Goal: Complete application form: Complete application form

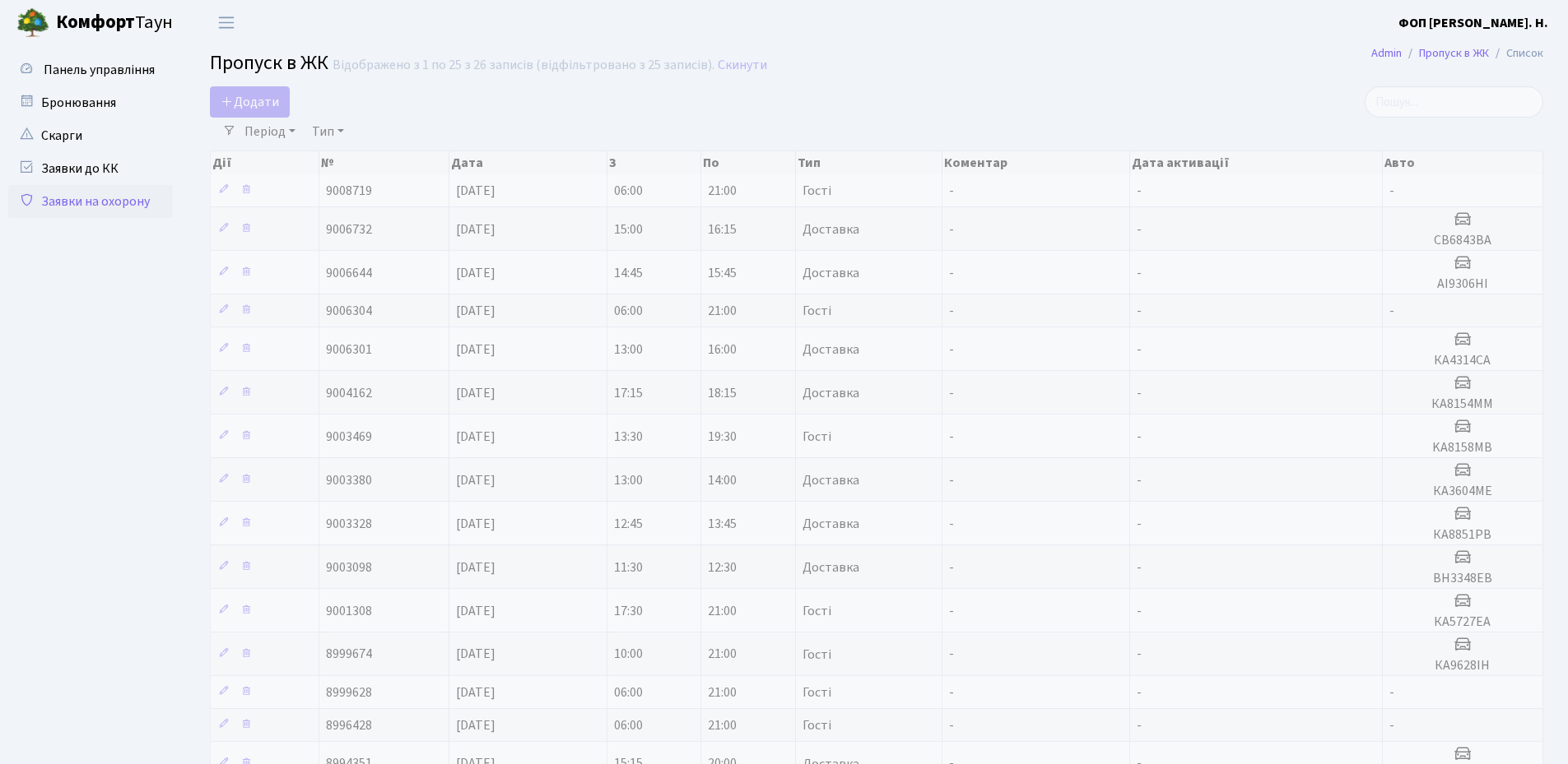
select select "25"
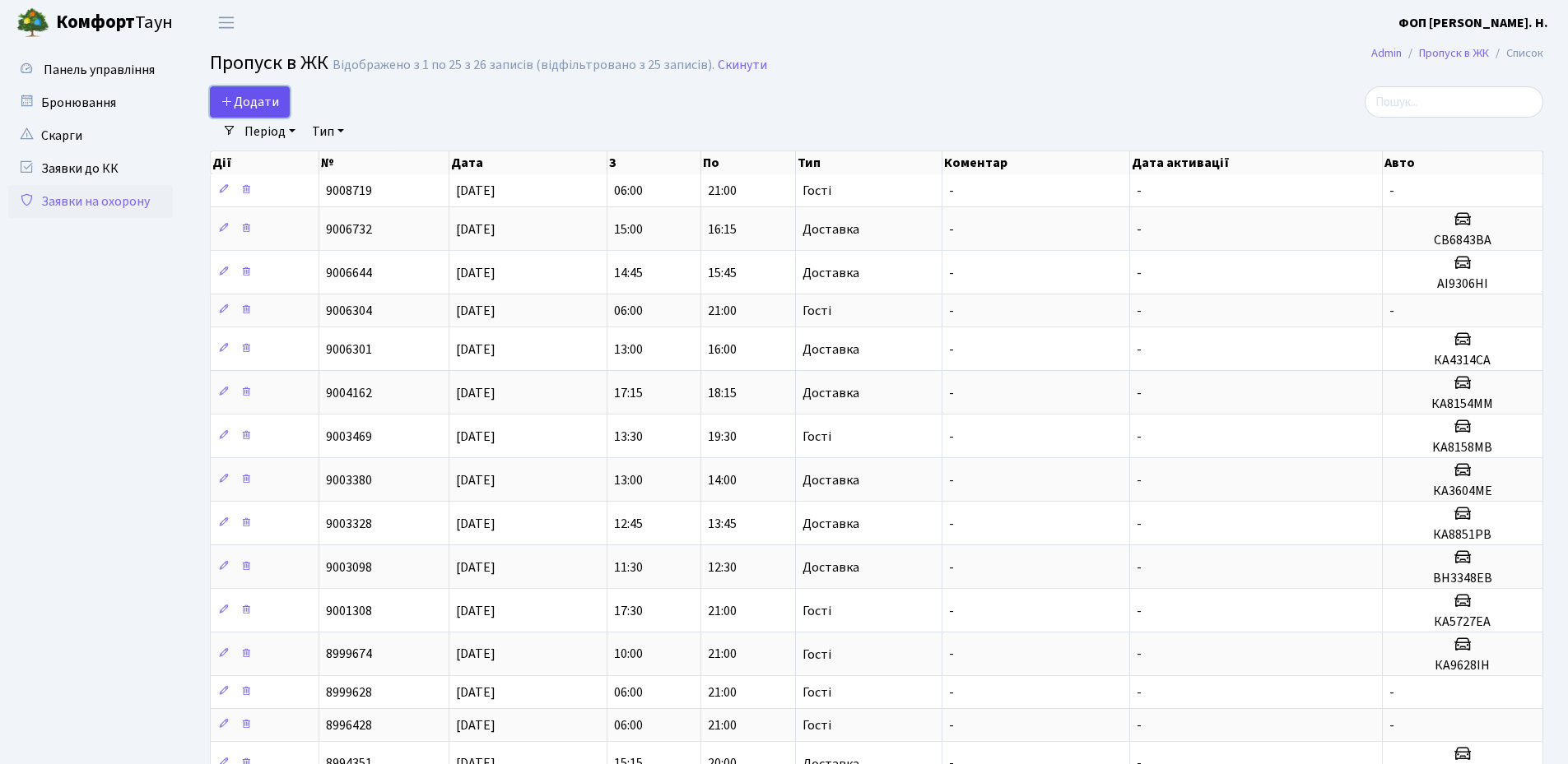
click at [225, 108] on icon at bounding box center [227, 101] width 13 height 13
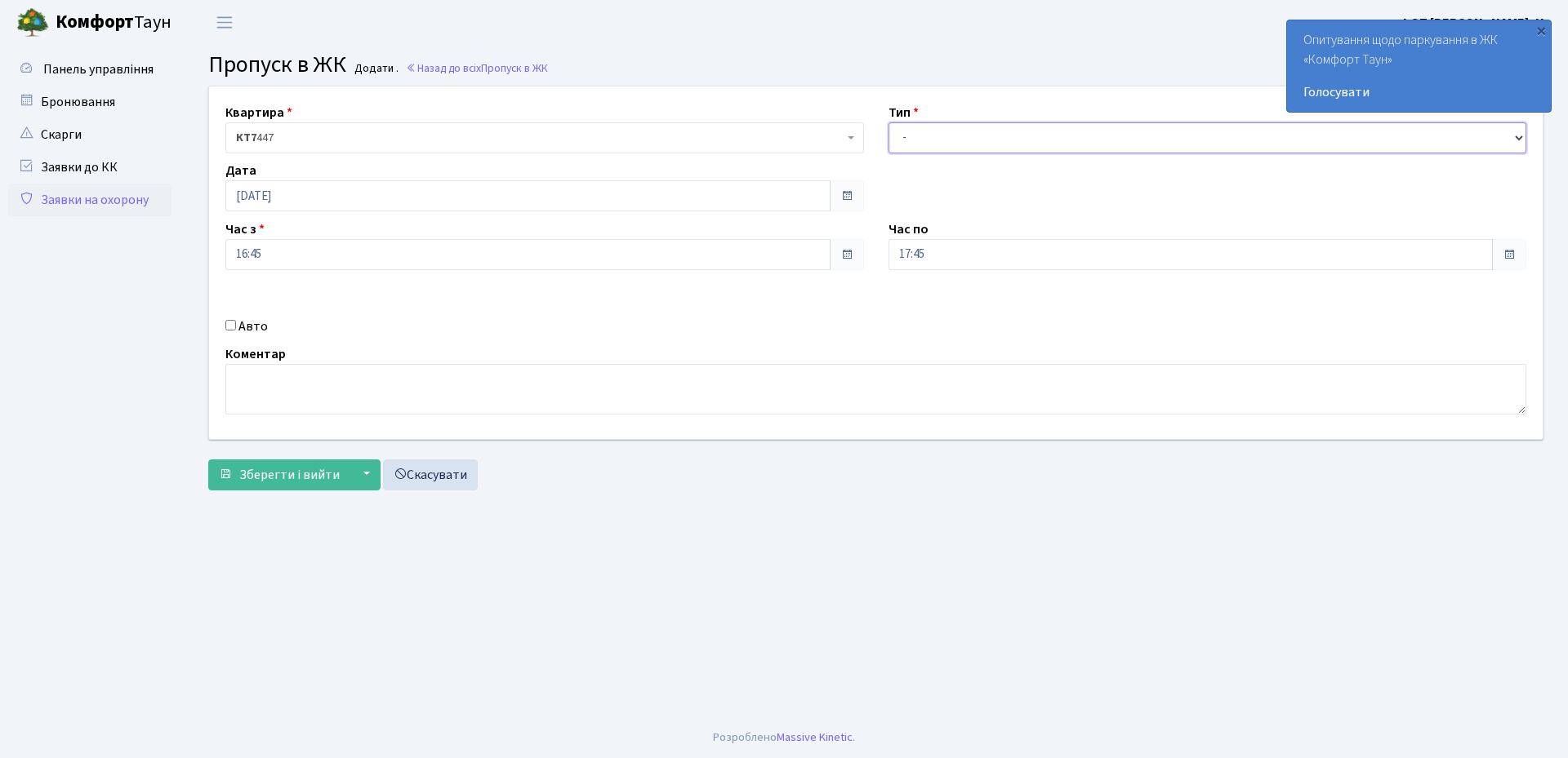
click at [939, 139] on select "- Доставка Таксі Гості Сервіс" at bounding box center [1207, 137] width 639 height 31
select select "3"
click at [888, 122] on select "- Доставка Таксі Гості Сервіс" at bounding box center [1207, 137] width 639 height 31
click at [249, 325] on label "Авто" at bounding box center [253, 326] width 30 height 20
click at [236, 325] on input "Авто" at bounding box center [230, 325] width 11 height 11
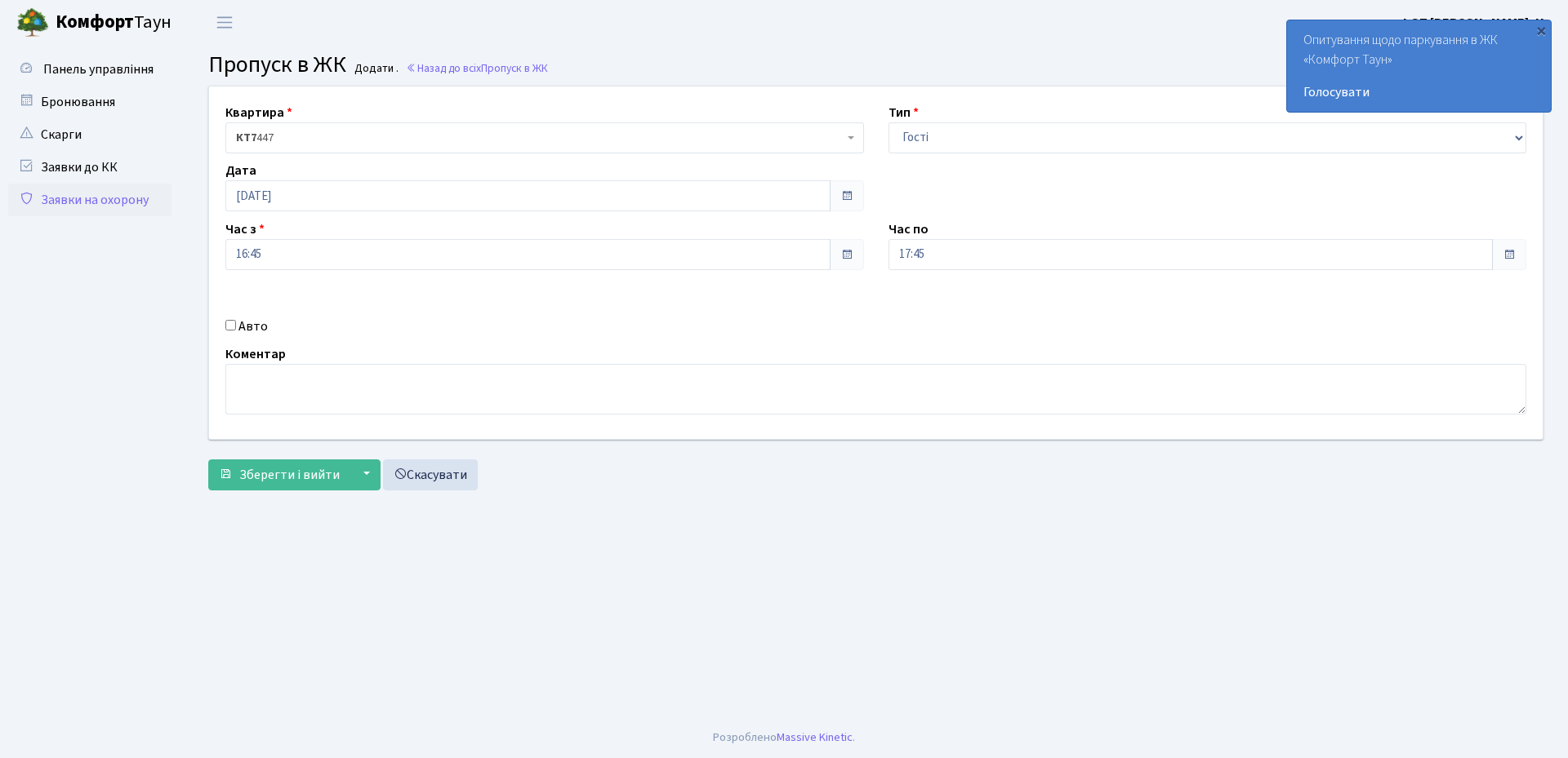
checkbox input "true"
click at [915, 314] on input "text" at bounding box center [1207, 312] width 639 height 31
click at [956, 314] on input "аа7335то" at bounding box center [1207, 312] width 639 height 31
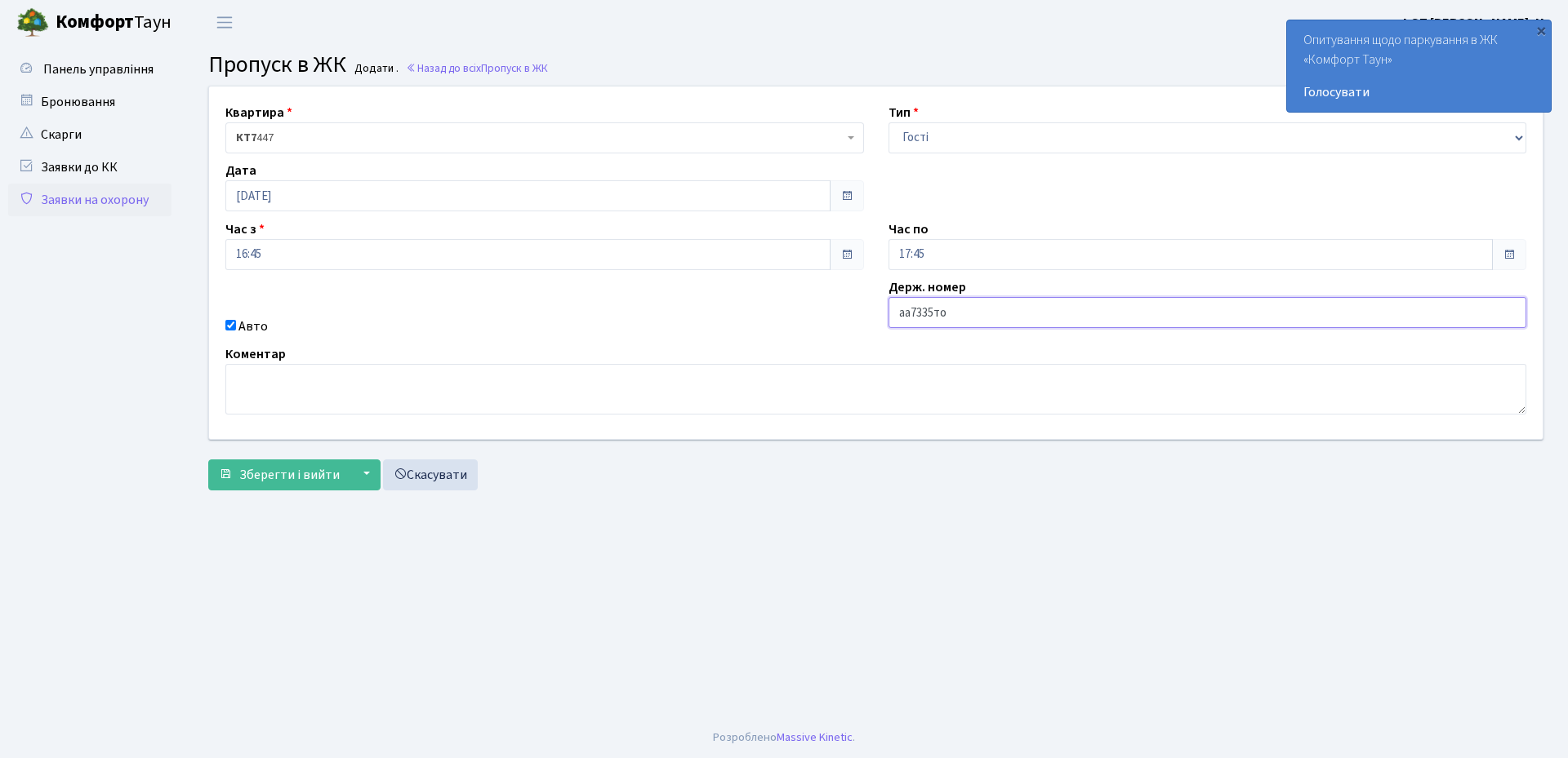
type input "аа7335то"
click at [945, 260] on input "17:45" at bounding box center [1191, 255] width 605 height 31
click at [936, 313] on icon at bounding box center [933, 311] width 44 height 44
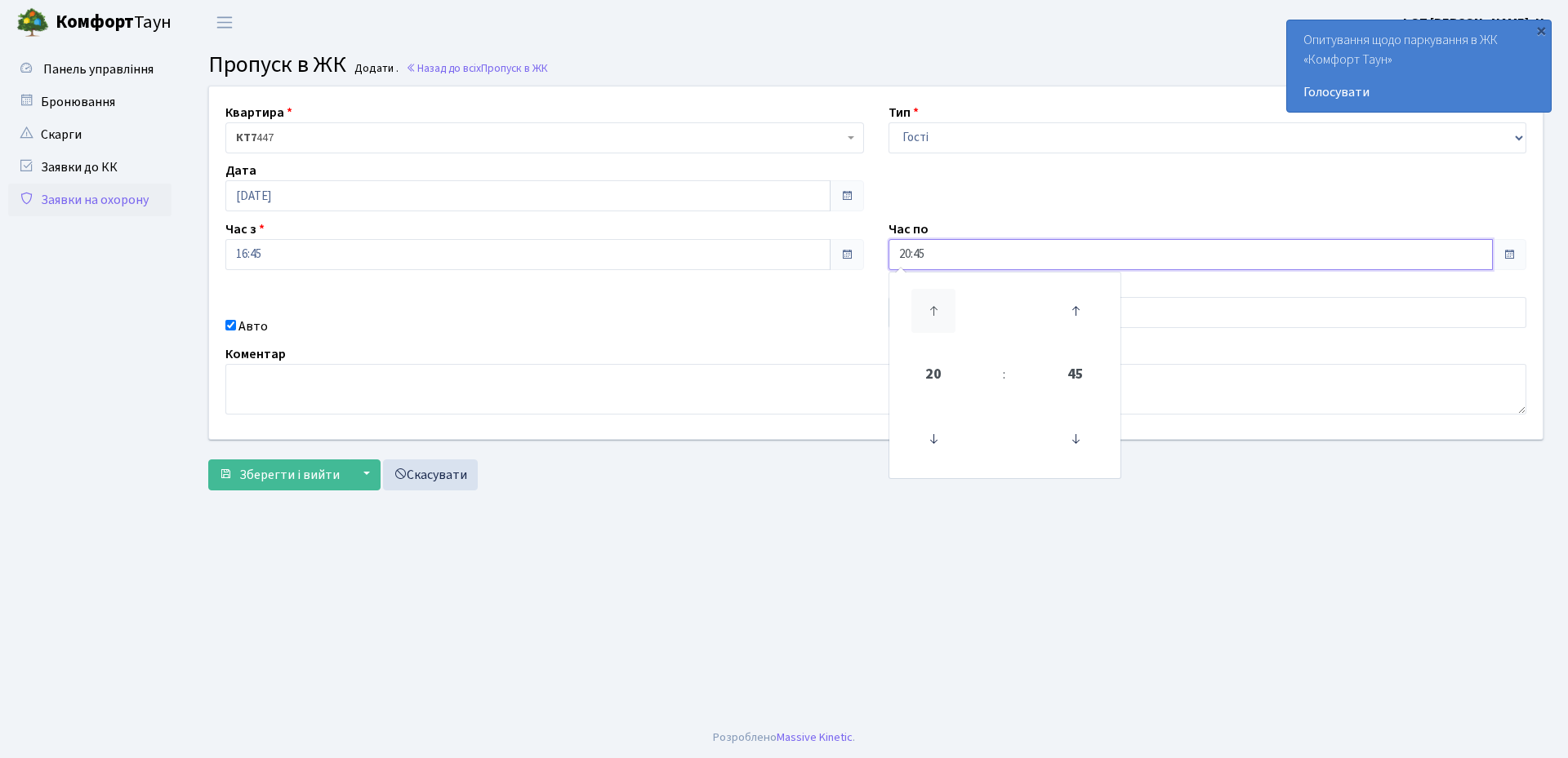
click at [936, 313] on icon at bounding box center [933, 311] width 44 height 44
click at [1080, 444] on icon at bounding box center [1075, 439] width 44 height 44
type input "21:00"
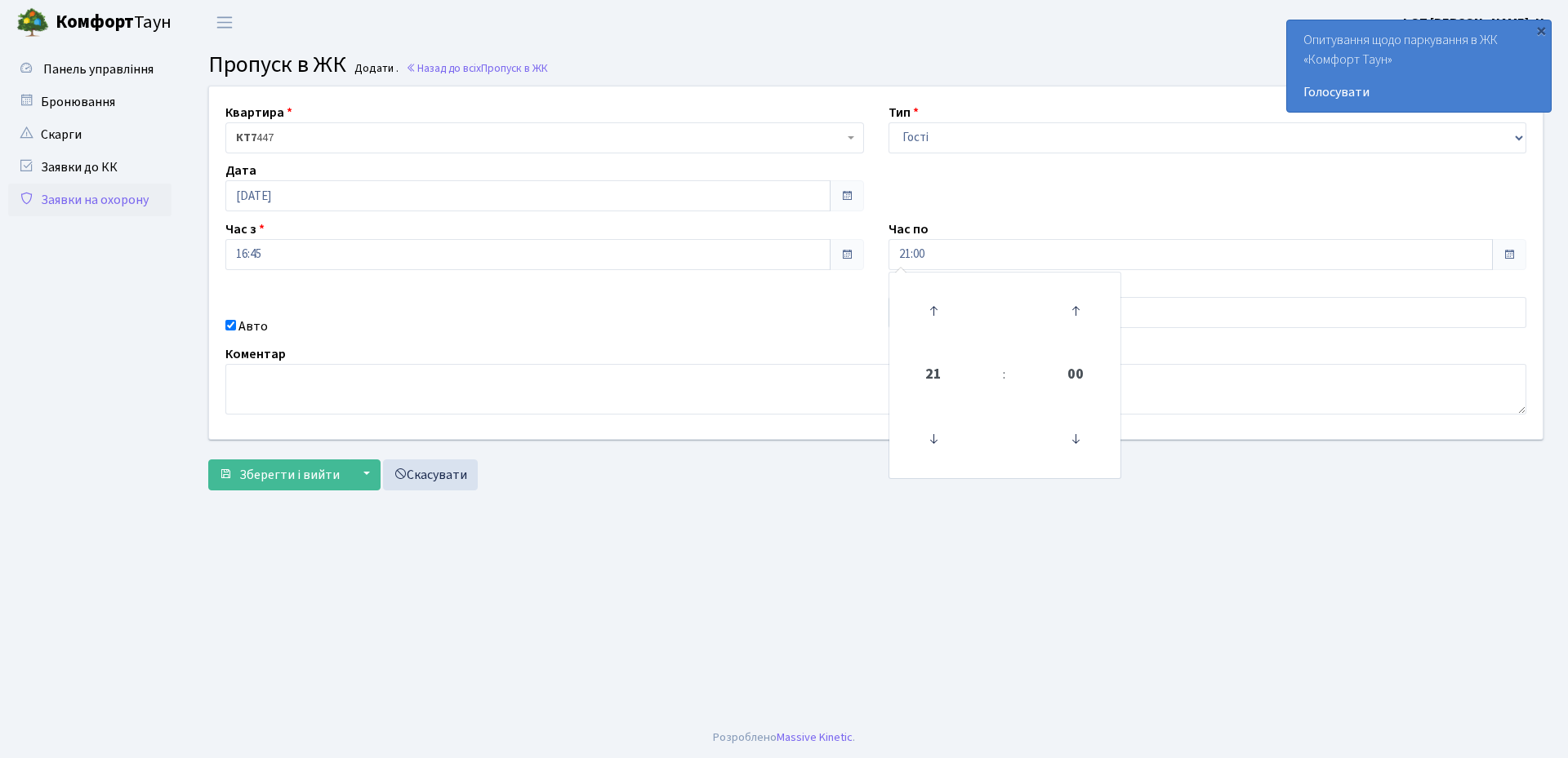
click at [645, 511] on main "Admin Пропуск в ЖК Додати Пропуск в ЖК Додати . Назад до всіх Пропуск в ЖК Квар…" at bounding box center [876, 381] width 1385 height 673
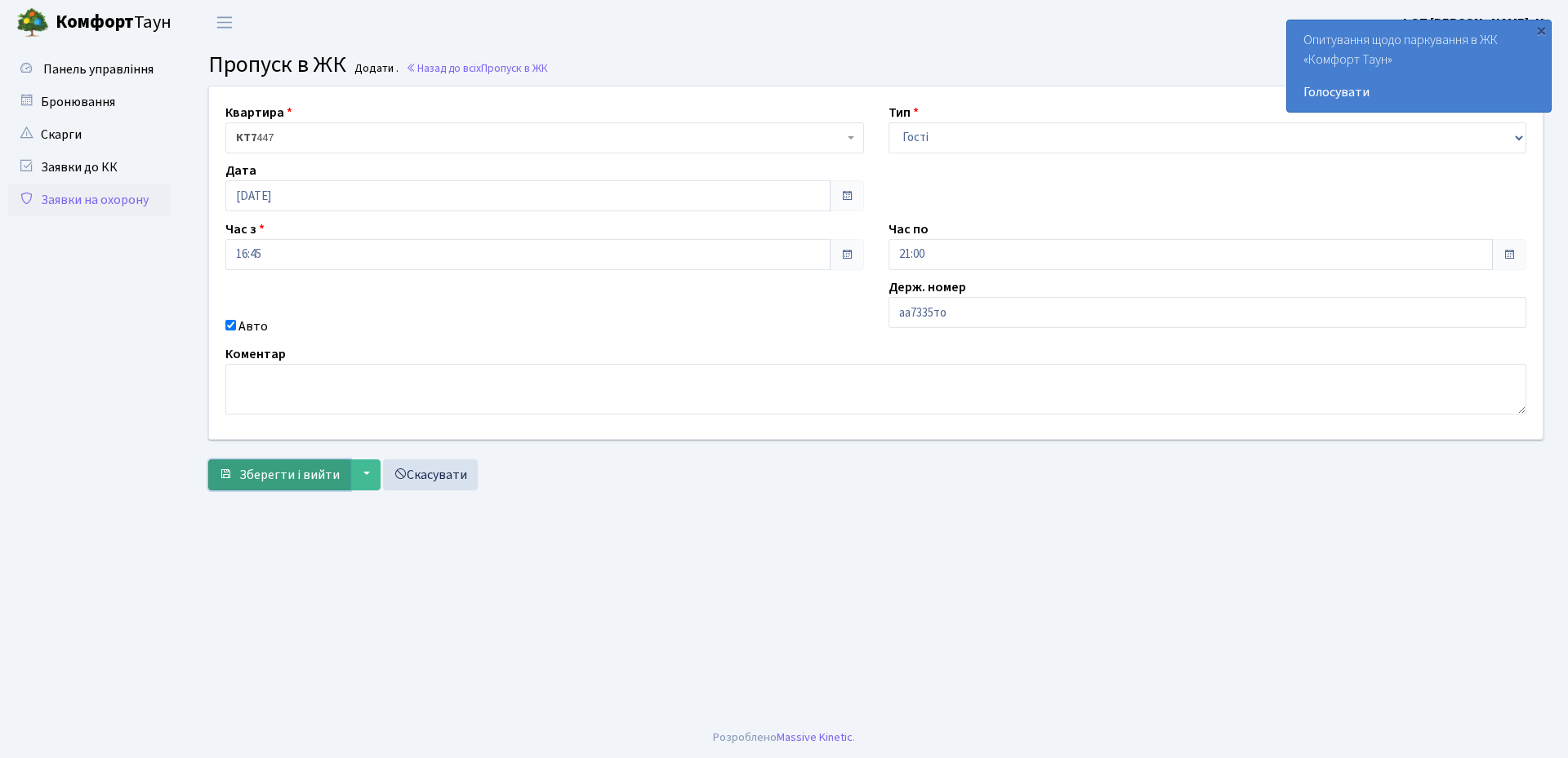
click at [269, 467] on span "Зберегти і вийти" at bounding box center [289, 474] width 100 height 18
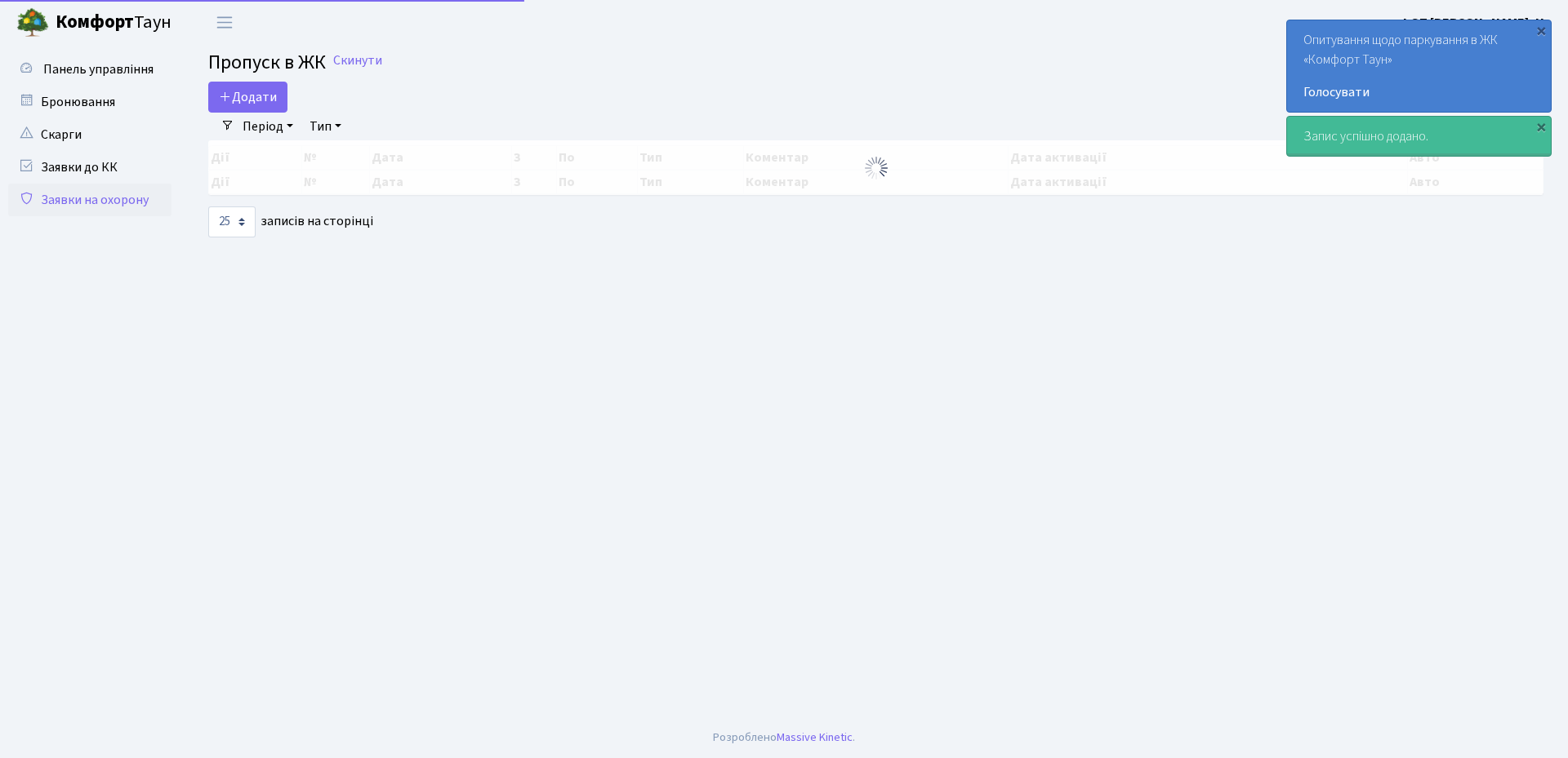
select select "25"
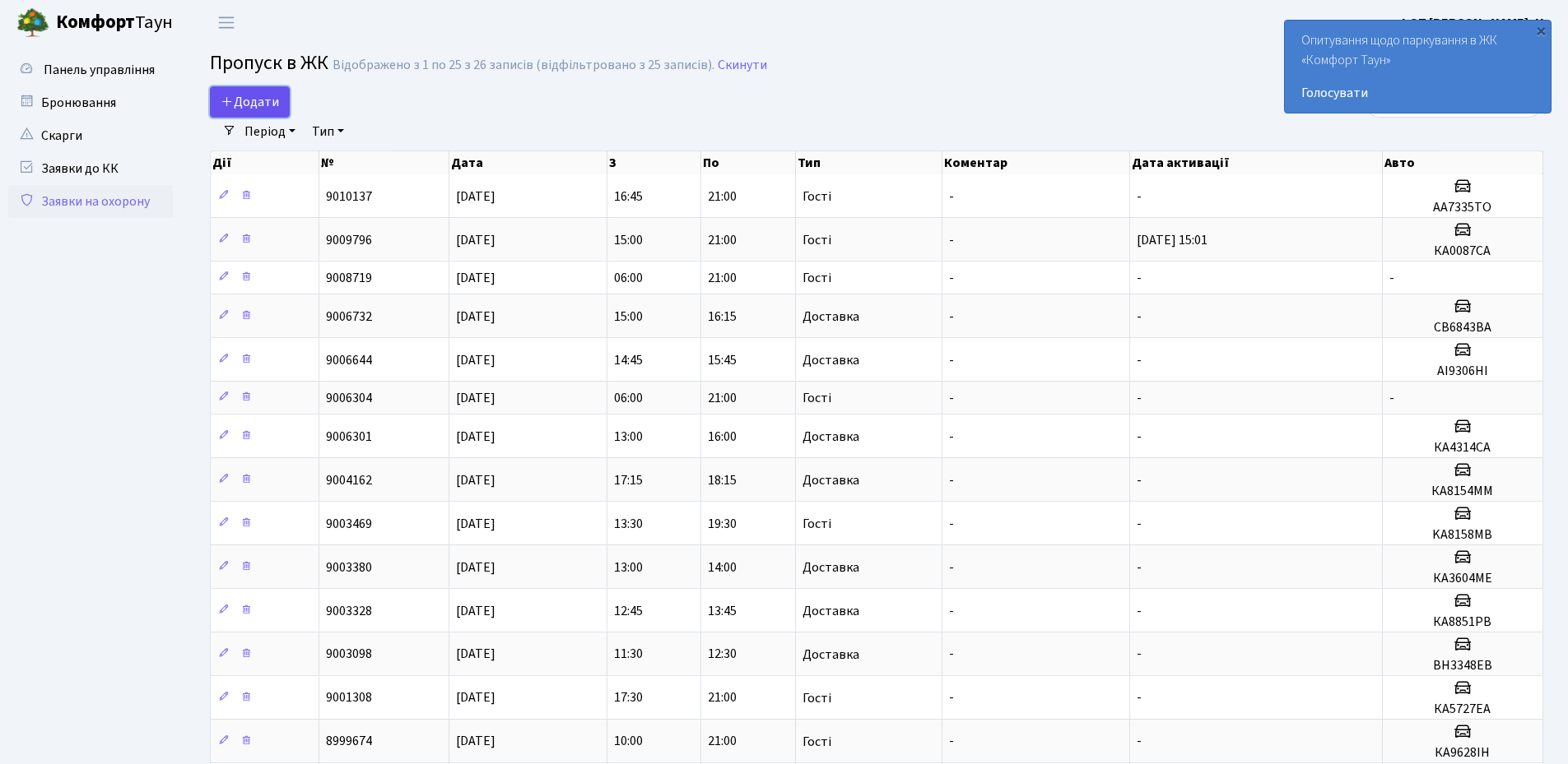
click at [255, 94] on span "Додати" at bounding box center [249, 102] width 59 height 18
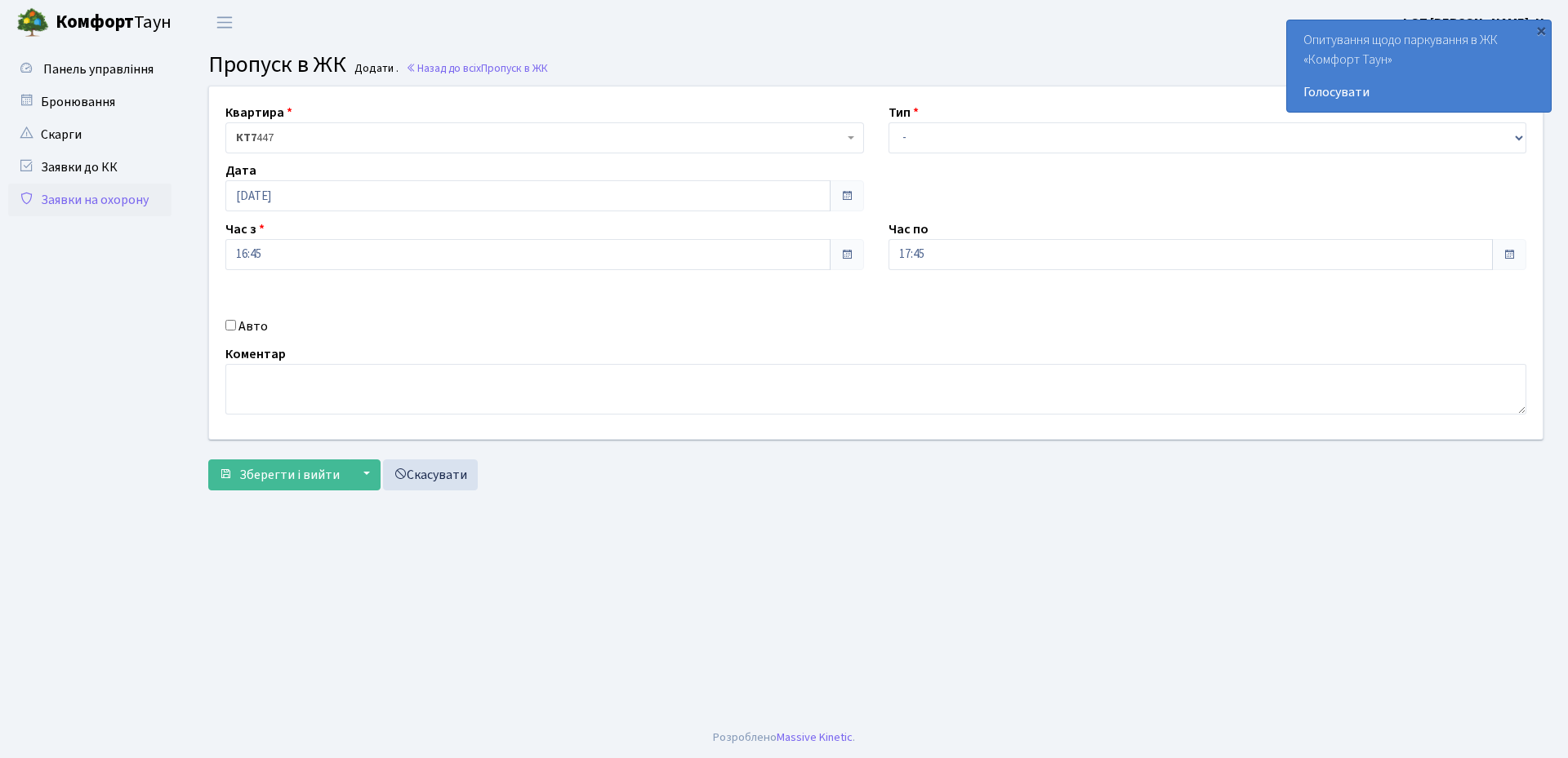
click at [242, 328] on label "Авто" at bounding box center [253, 326] width 30 height 20
click at [236, 328] on input "Авто" at bounding box center [230, 325] width 11 height 11
checkbox input "true"
click at [950, 311] on input "text" at bounding box center [1207, 312] width 639 height 31
type input "а"
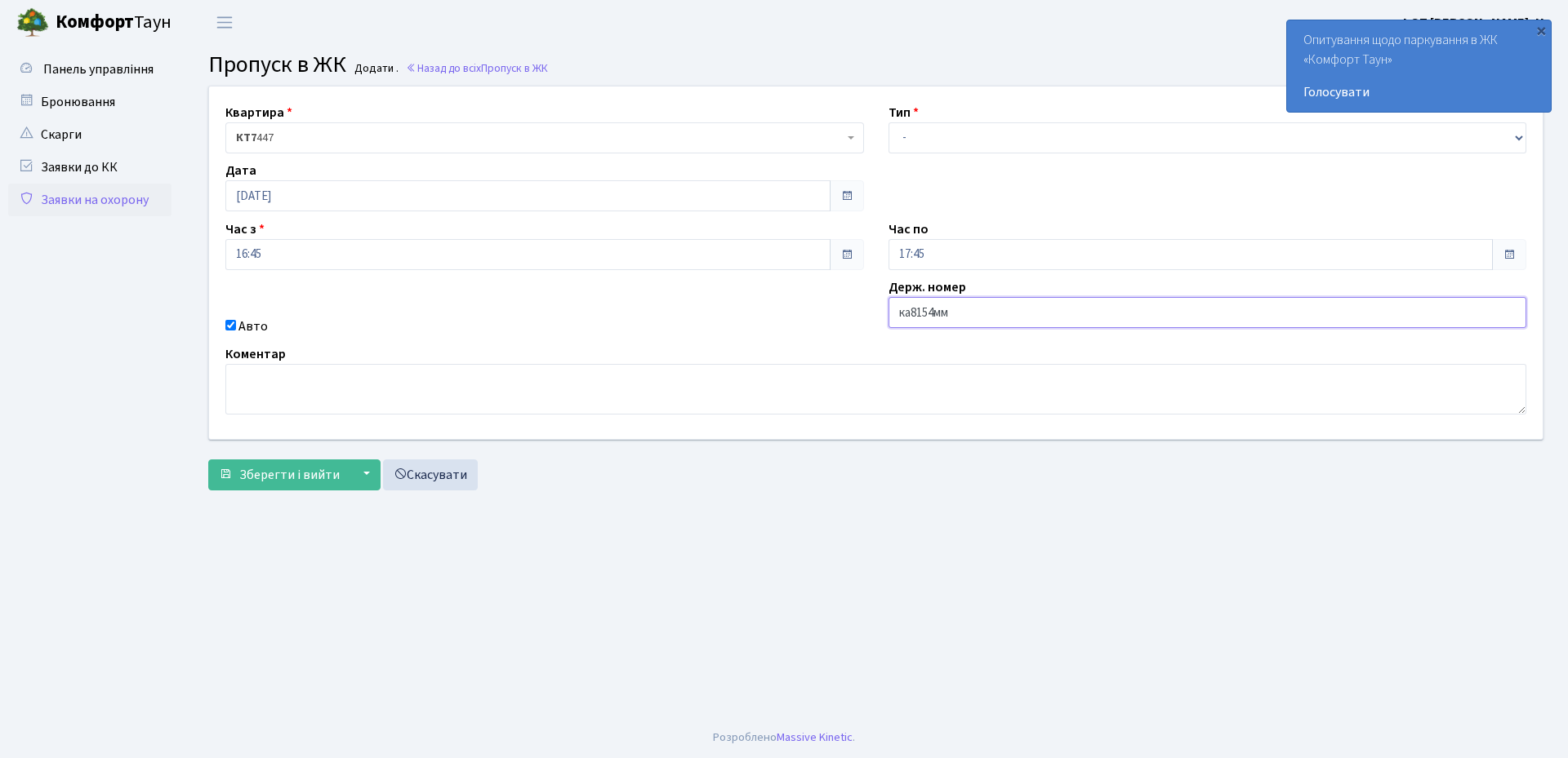
type input "КА8154ММ"
click at [977, 137] on select "- Доставка Таксі Гості Сервіс" at bounding box center [1207, 137] width 639 height 31
select select "3"
click at [888, 122] on select "- Доставка Таксі Гості Сервіс" at bounding box center [1207, 137] width 639 height 31
click at [959, 265] on input "17:45" at bounding box center [1191, 255] width 605 height 31
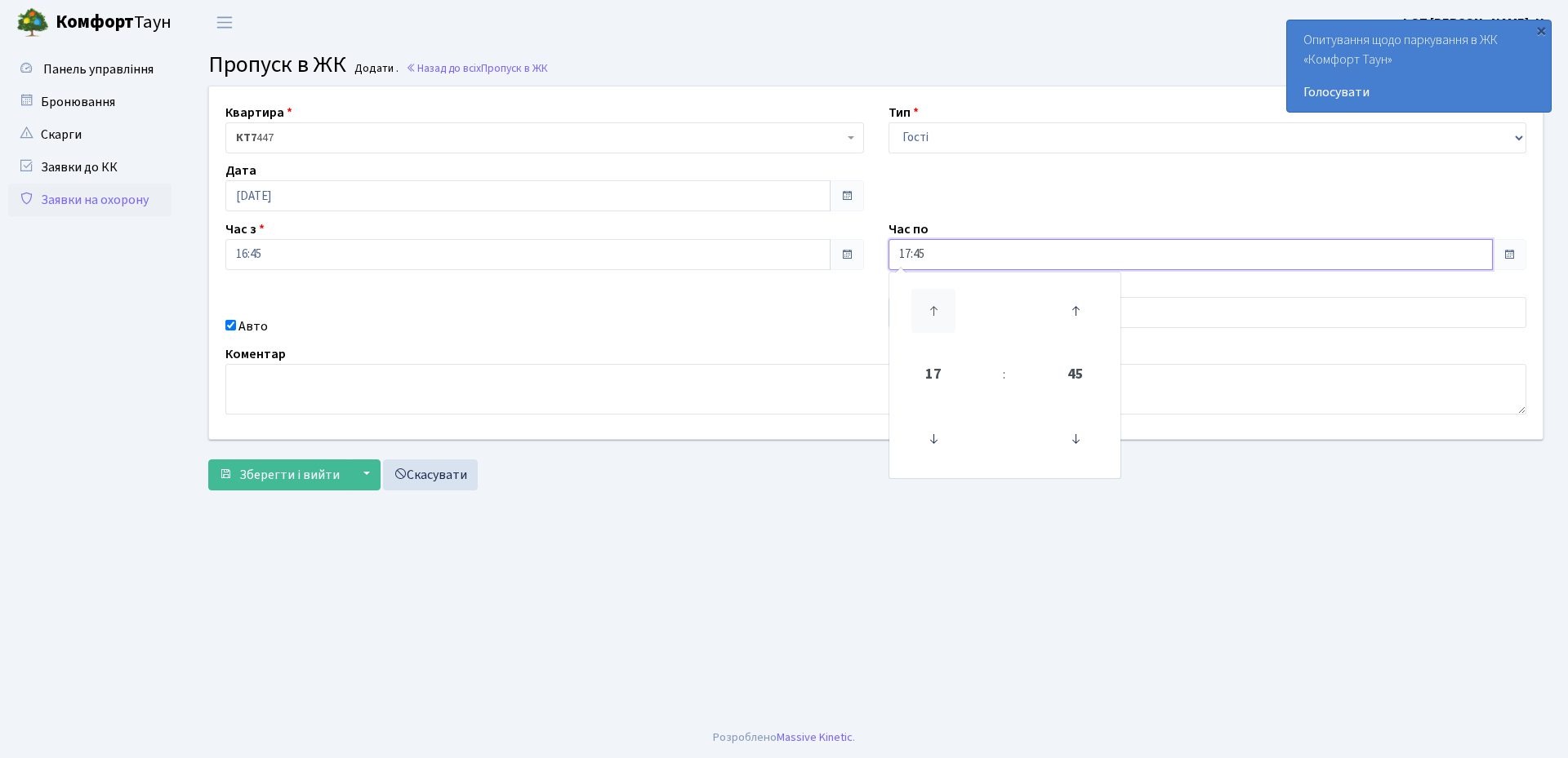
click at [935, 308] on icon at bounding box center [933, 311] width 44 height 44
type input "20:45"
click at [251, 478] on span "Зберегти і вийти" at bounding box center [289, 474] width 100 height 18
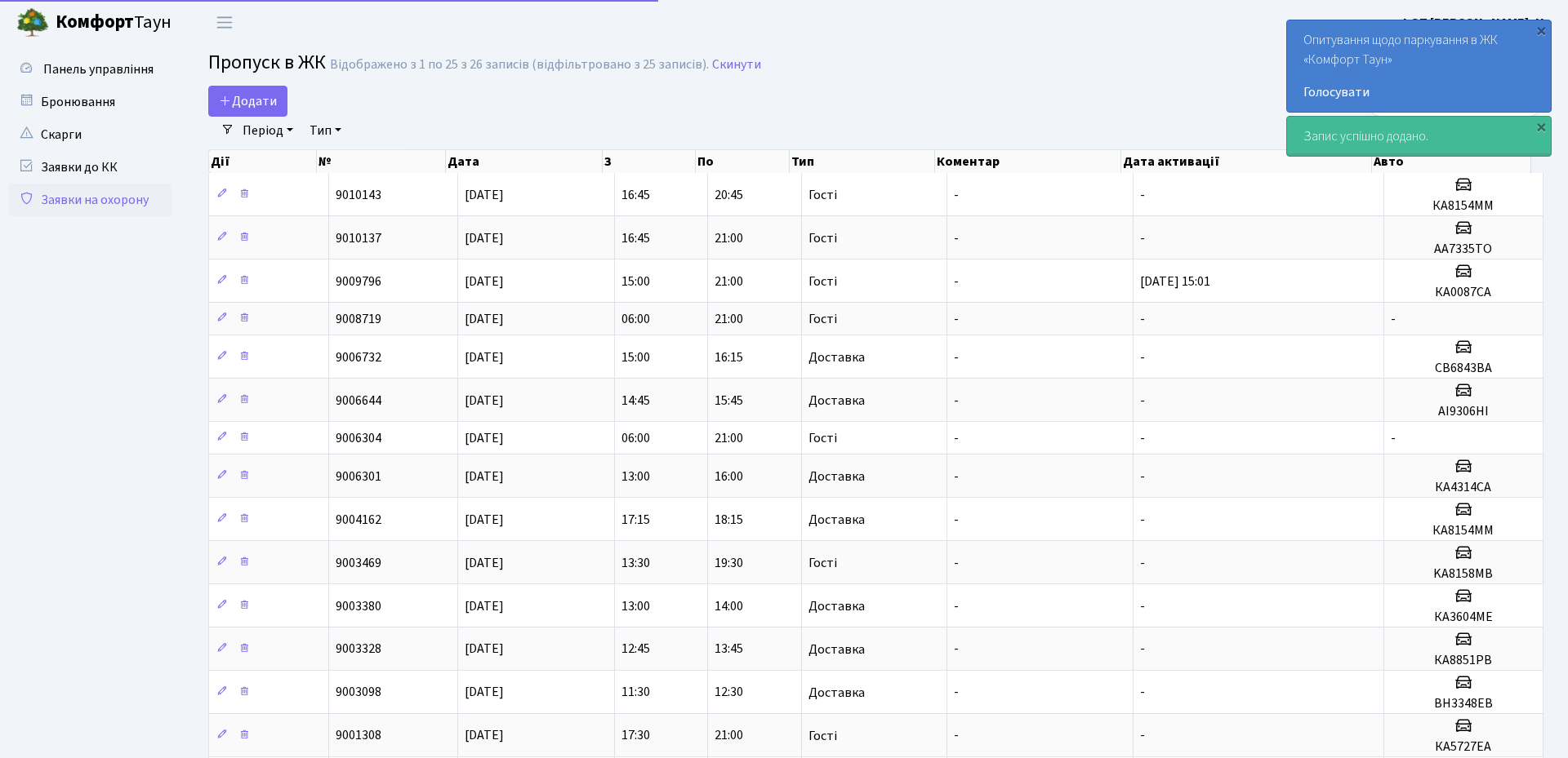
select select "25"
